Goal: Task Accomplishment & Management: Manage account settings

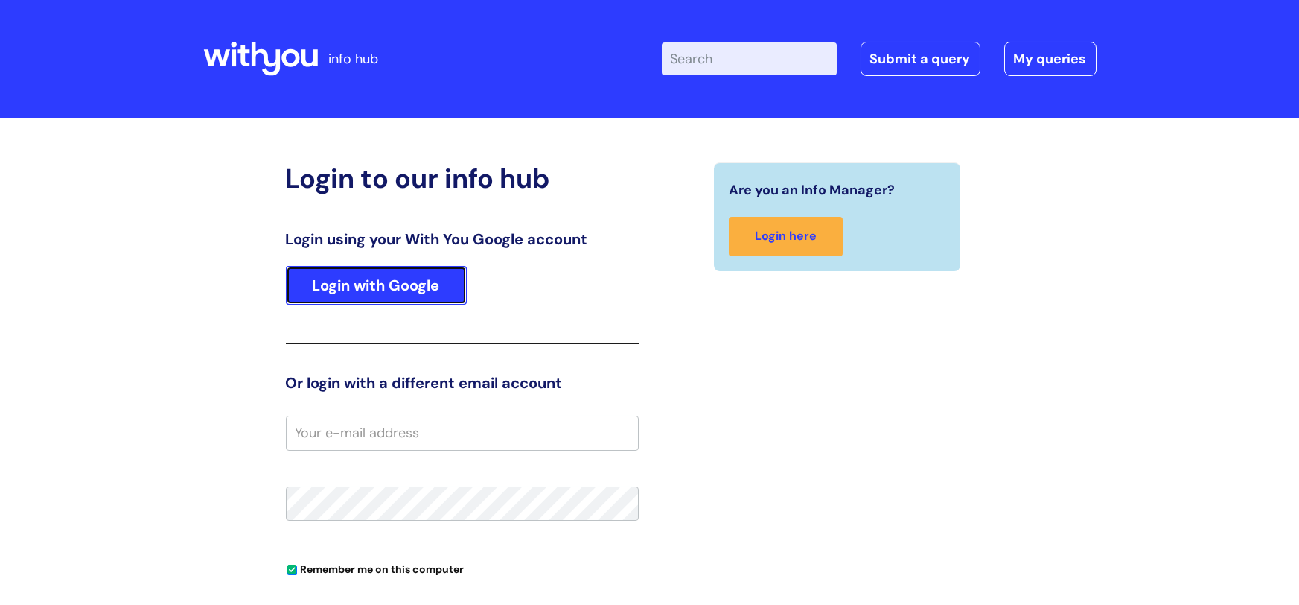
click at [389, 274] on link "Login with Google" at bounding box center [376, 285] width 181 height 39
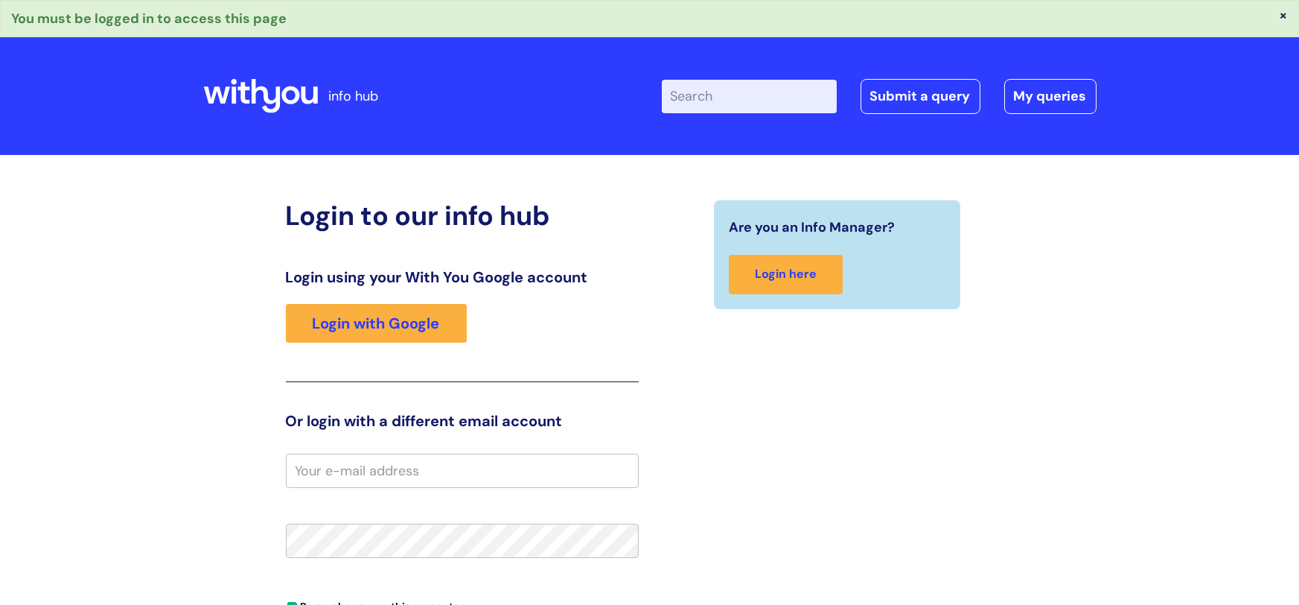
click at [379, 476] on input "email" at bounding box center [462, 471] width 353 height 34
type input "martin.donald@wearewithyou.org.uk"
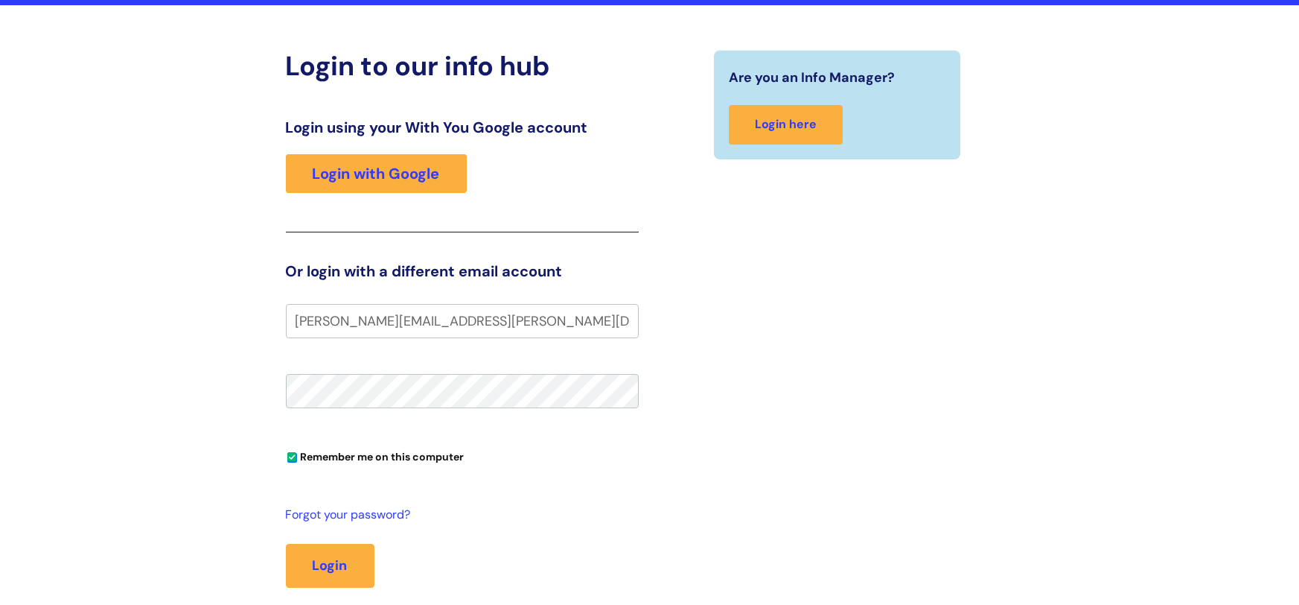
scroll to position [151, 0]
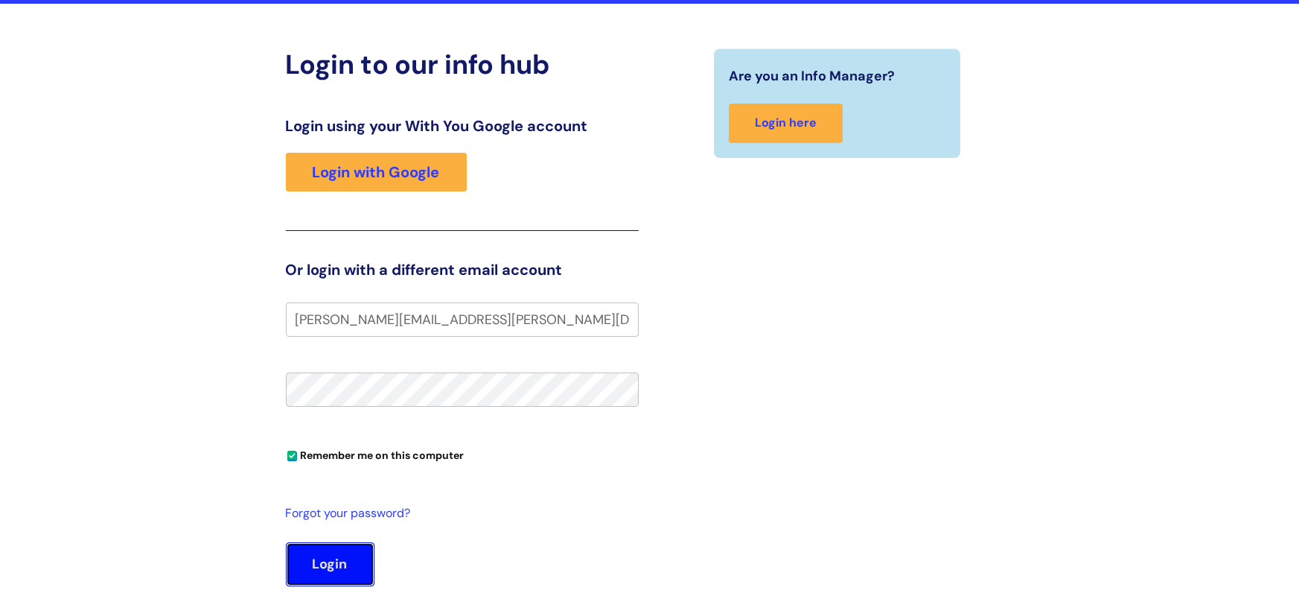
click at [314, 560] on button "Login" at bounding box center [330, 563] width 89 height 43
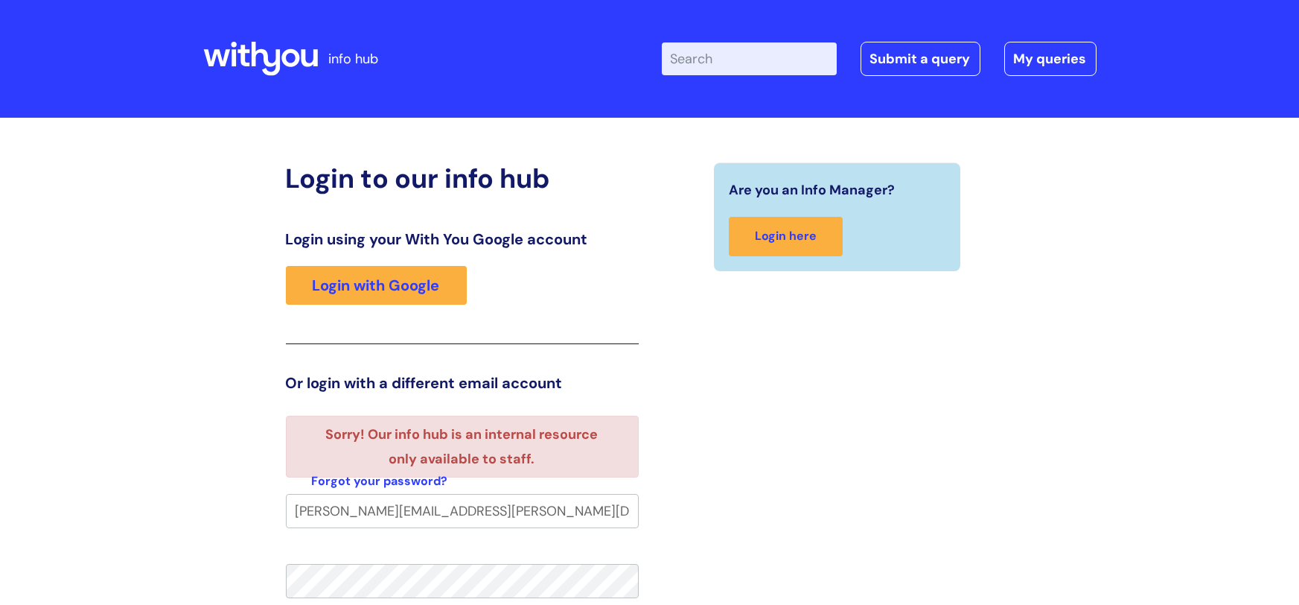
drag, startPoint x: 434, startPoint y: 509, endPoint x: 397, endPoint y: 515, distance: 37.6
click at [397, 515] on input "[PERSON_NAME][EMAIL_ADDRESS][PERSON_NAME][DOMAIN_NAME]" at bounding box center [462, 511] width 353 height 34
type input "[PERSON_NAME][EMAIL_ADDRESS][PERSON_NAME][DOMAIN_NAME]"
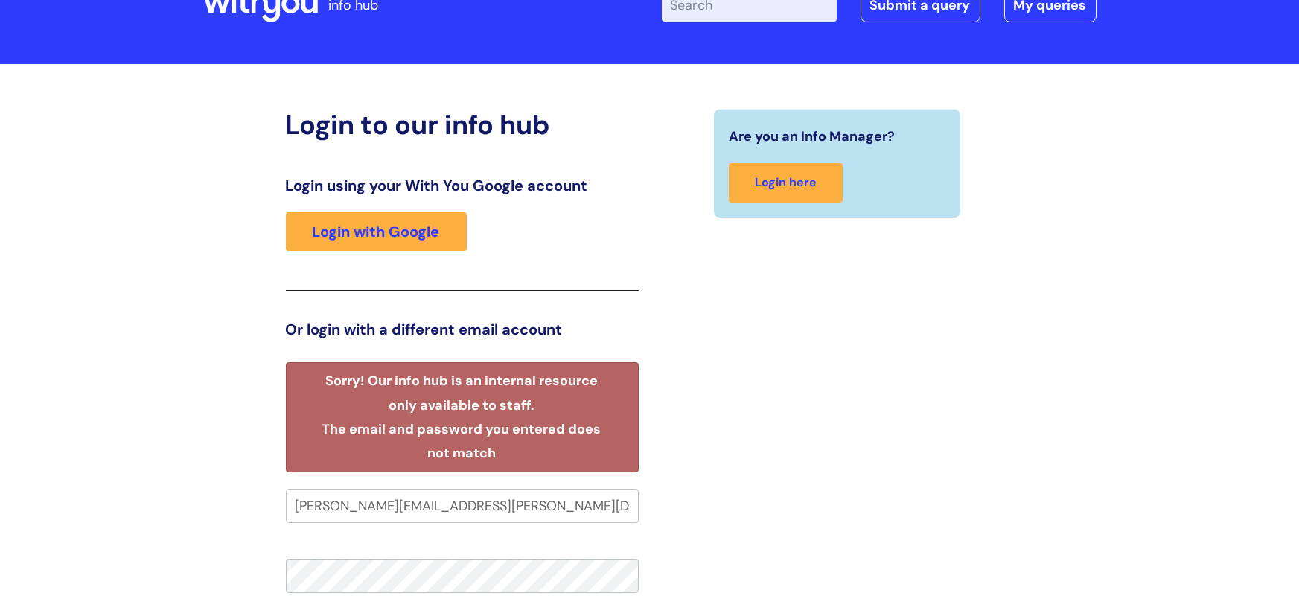
scroll to position [67, 0]
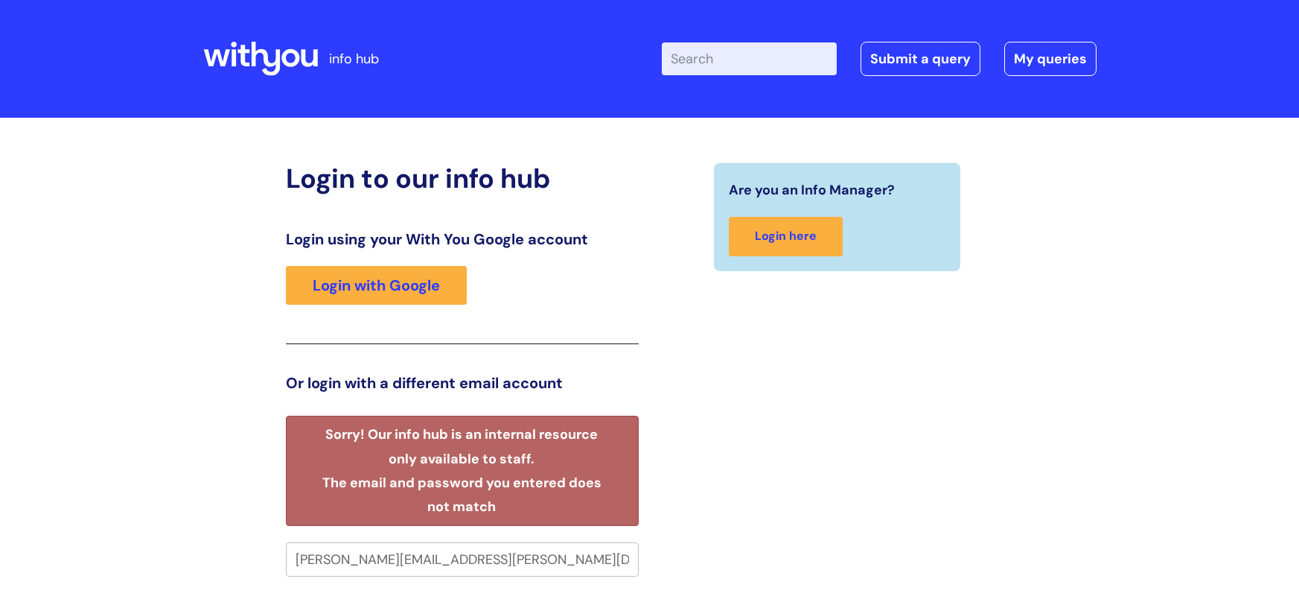
scroll to position [66, 0]
